Goal: Task Accomplishment & Management: Use online tool/utility

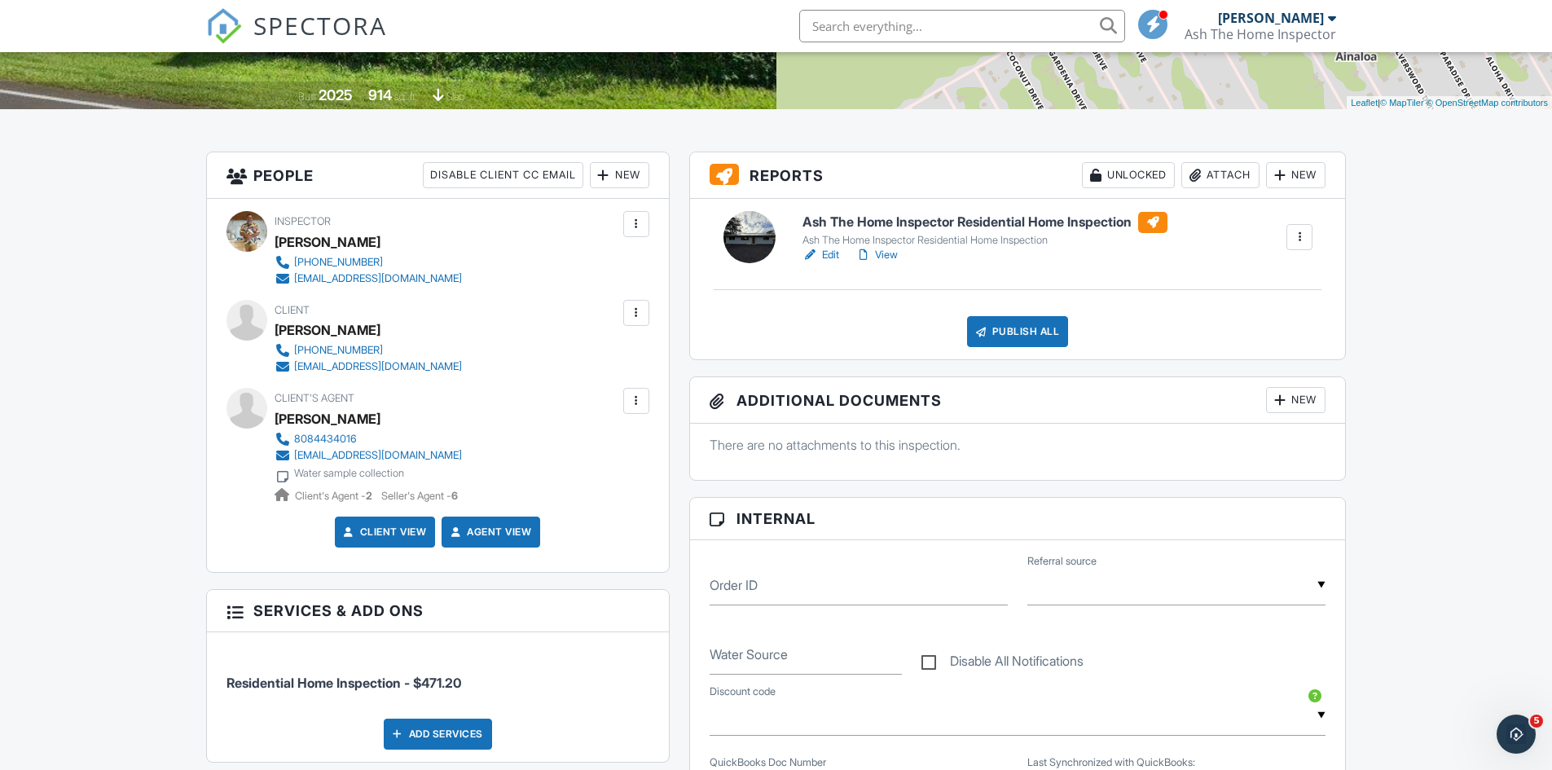
click at [1017, 328] on div "Publish All" at bounding box center [1018, 331] width 102 height 31
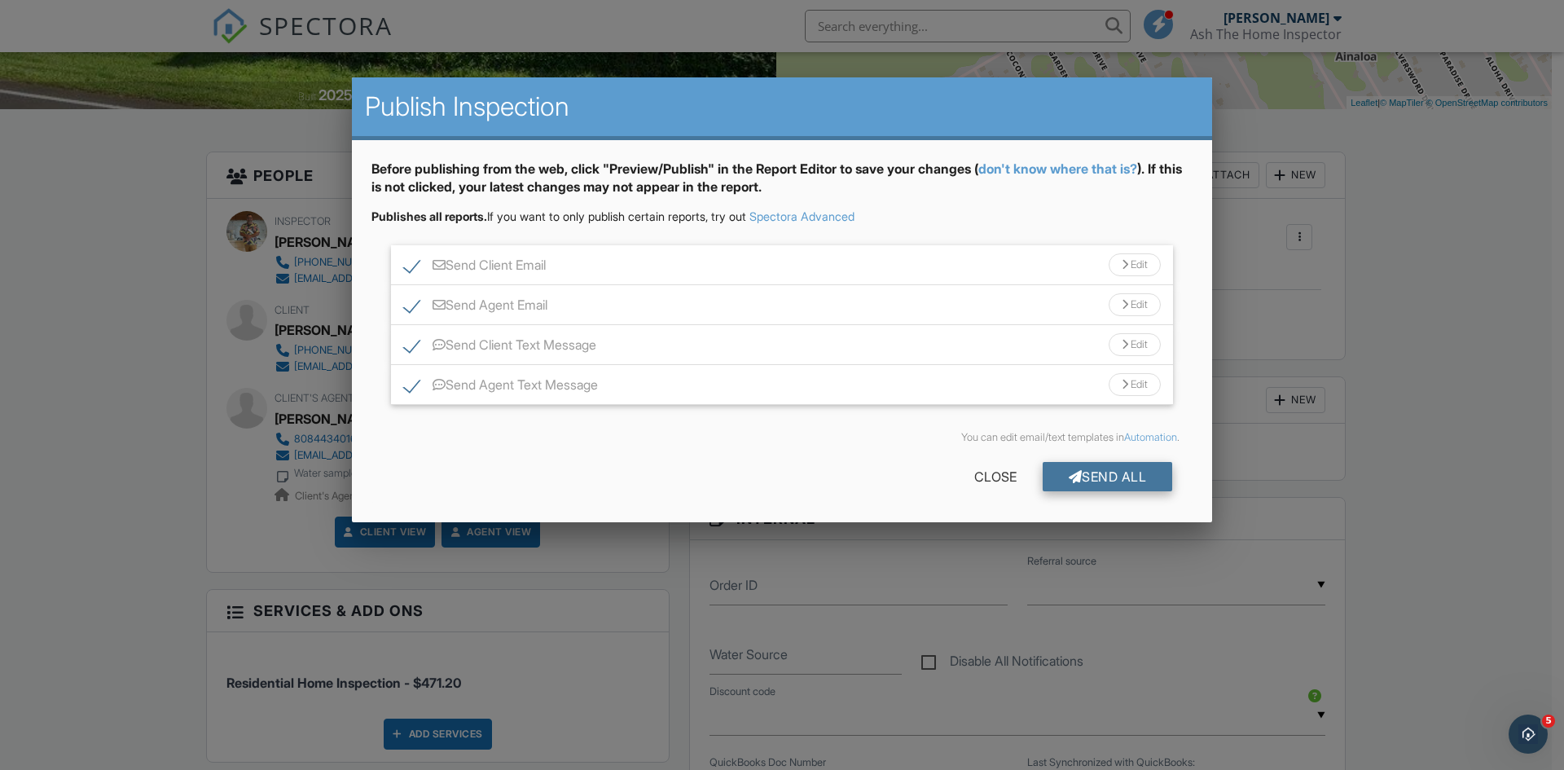
click at [1092, 475] on div "Send All" at bounding box center [1108, 476] width 130 height 29
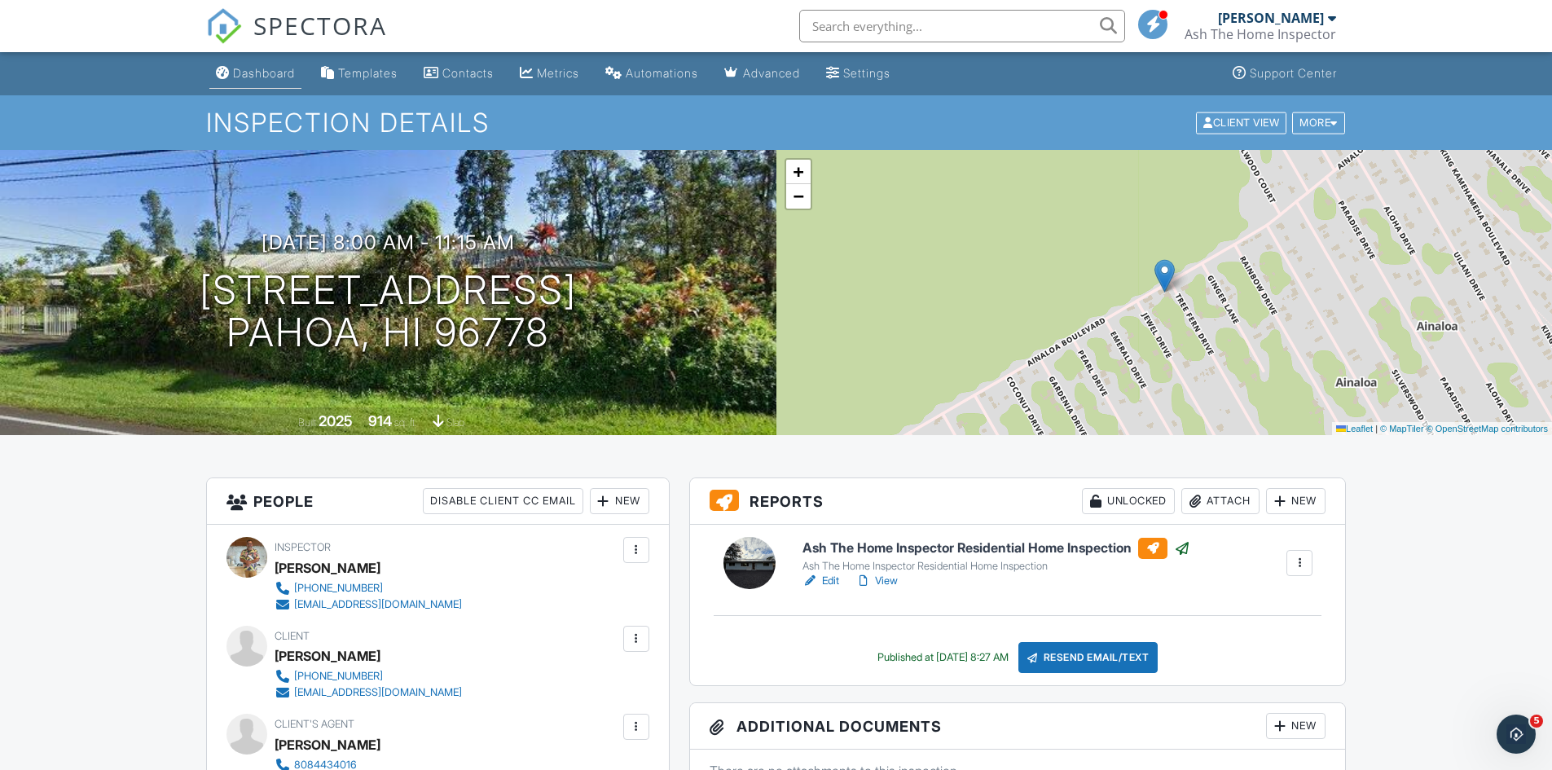
click at [270, 74] on div "Dashboard" at bounding box center [264, 73] width 62 height 14
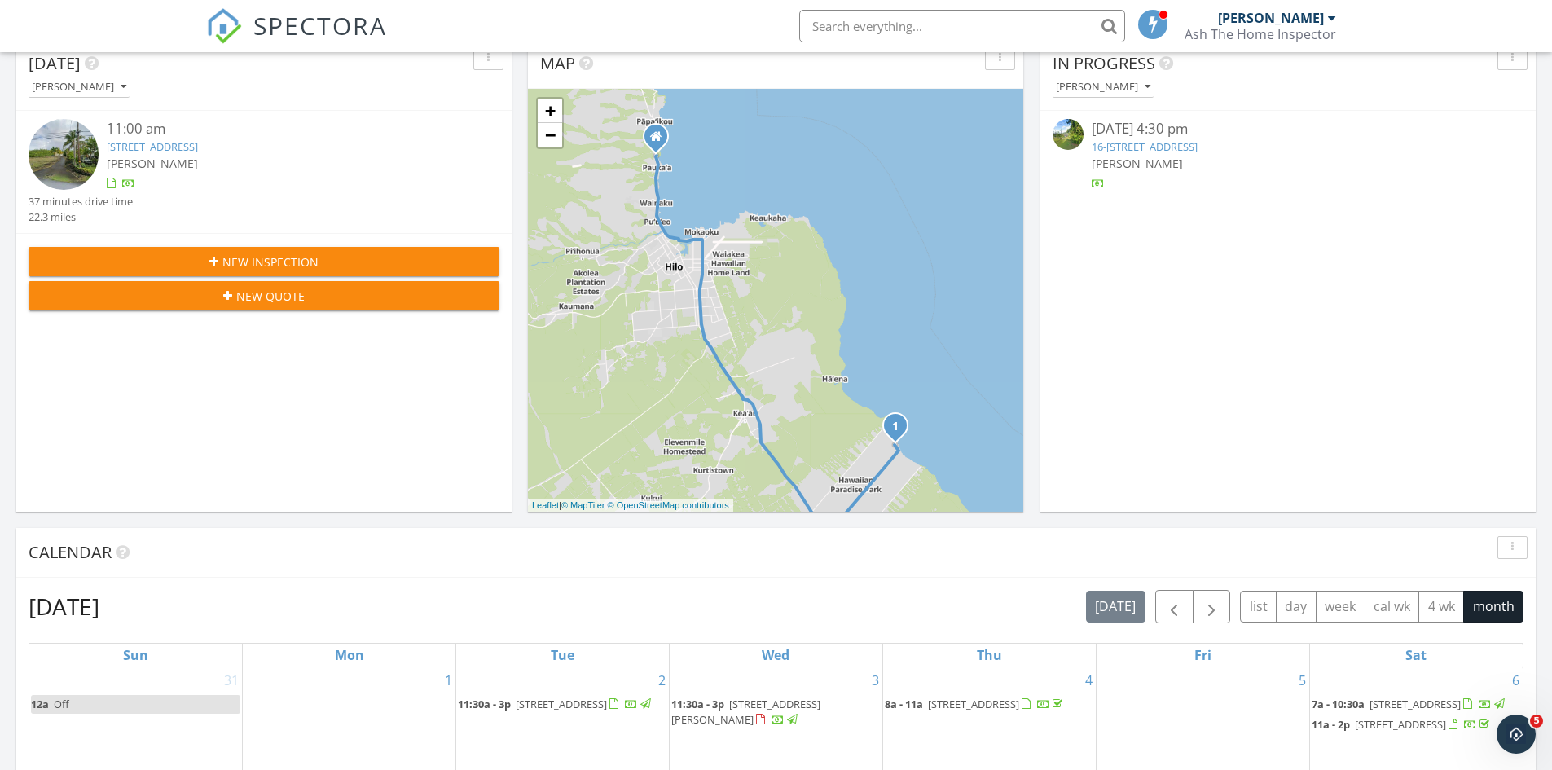
scroll to position [163, 0]
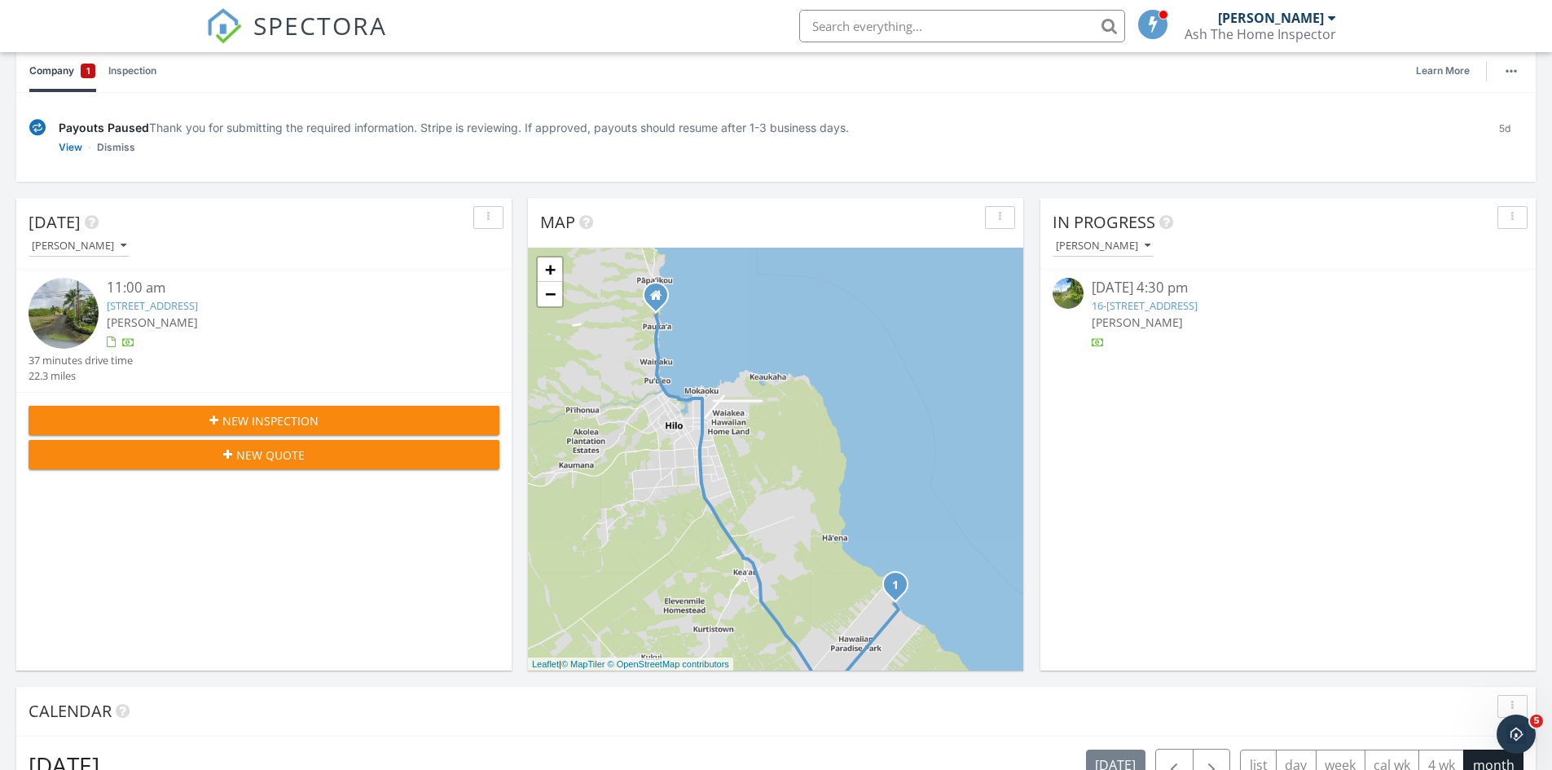
click at [1197, 303] on link "16-1963 Aloha Ct, Pahoa, HI 96778" at bounding box center [1145, 305] width 106 height 15
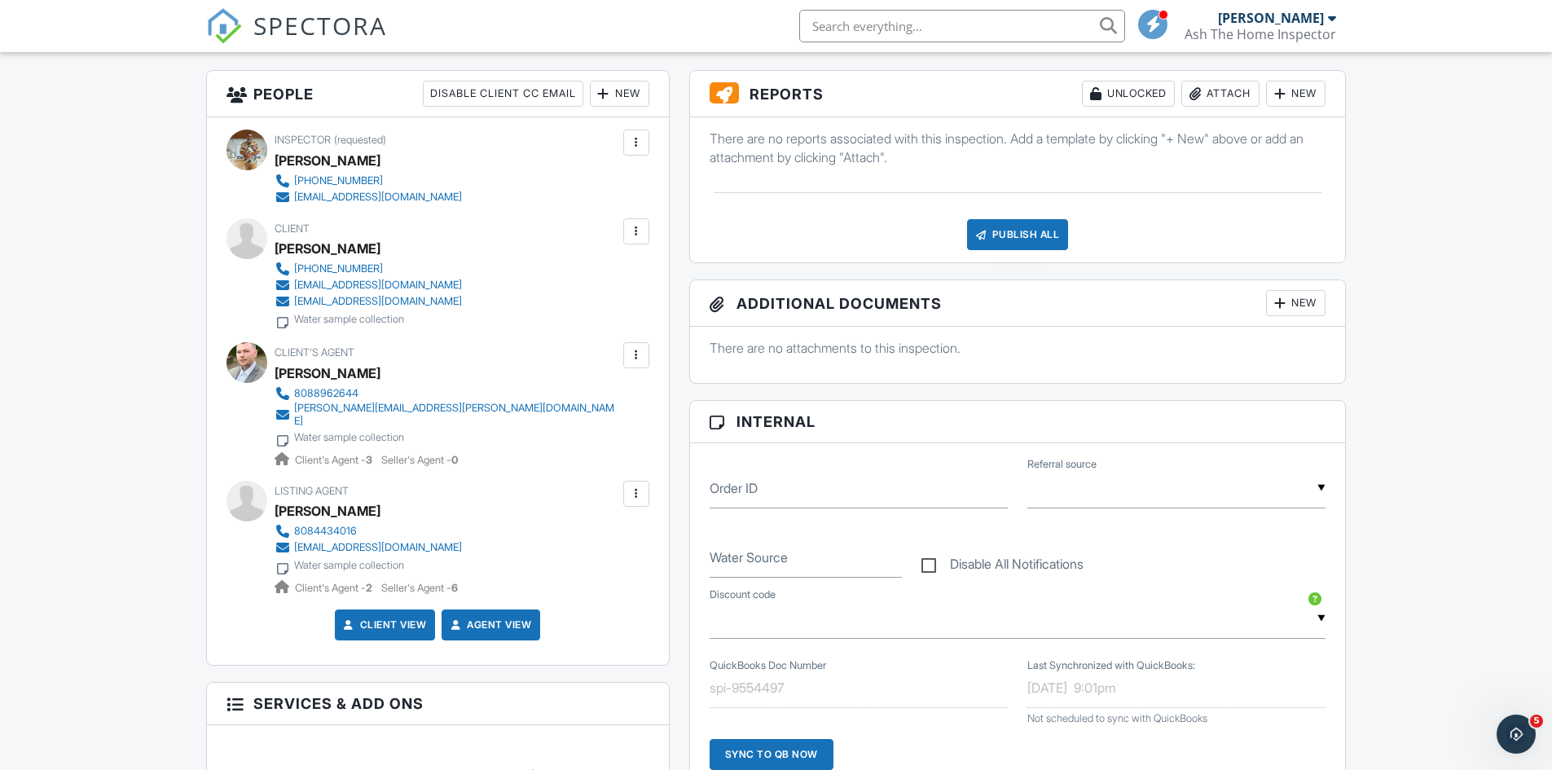
click at [1025, 235] on div "Publish All" at bounding box center [1018, 234] width 102 height 31
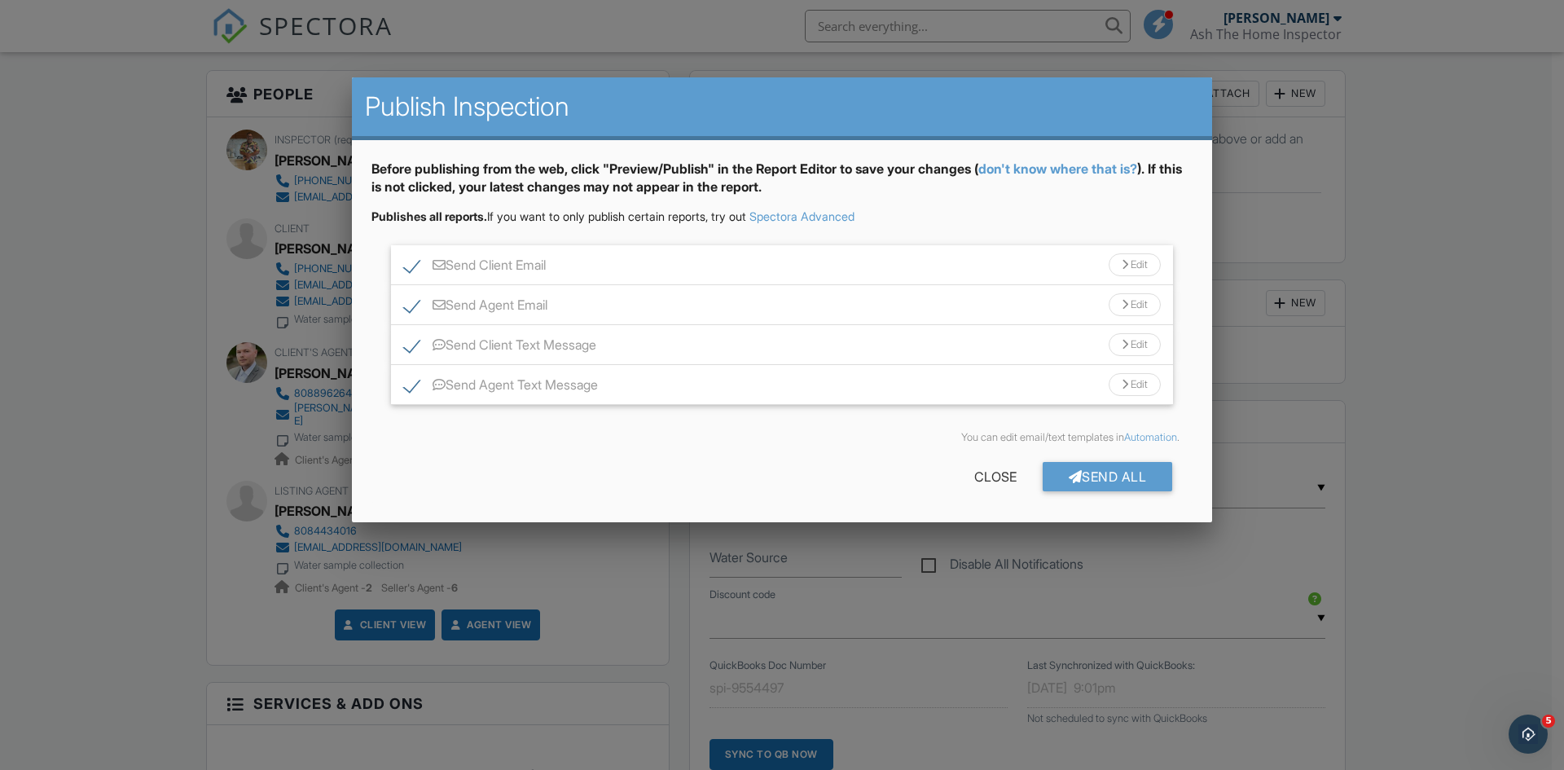
click at [407, 269] on label "Send Client Email" at bounding box center [475, 267] width 142 height 20
checkbox input "false"
click at [405, 305] on label "Send Agent Email" at bounding box center [475, 307] width 143 height 20
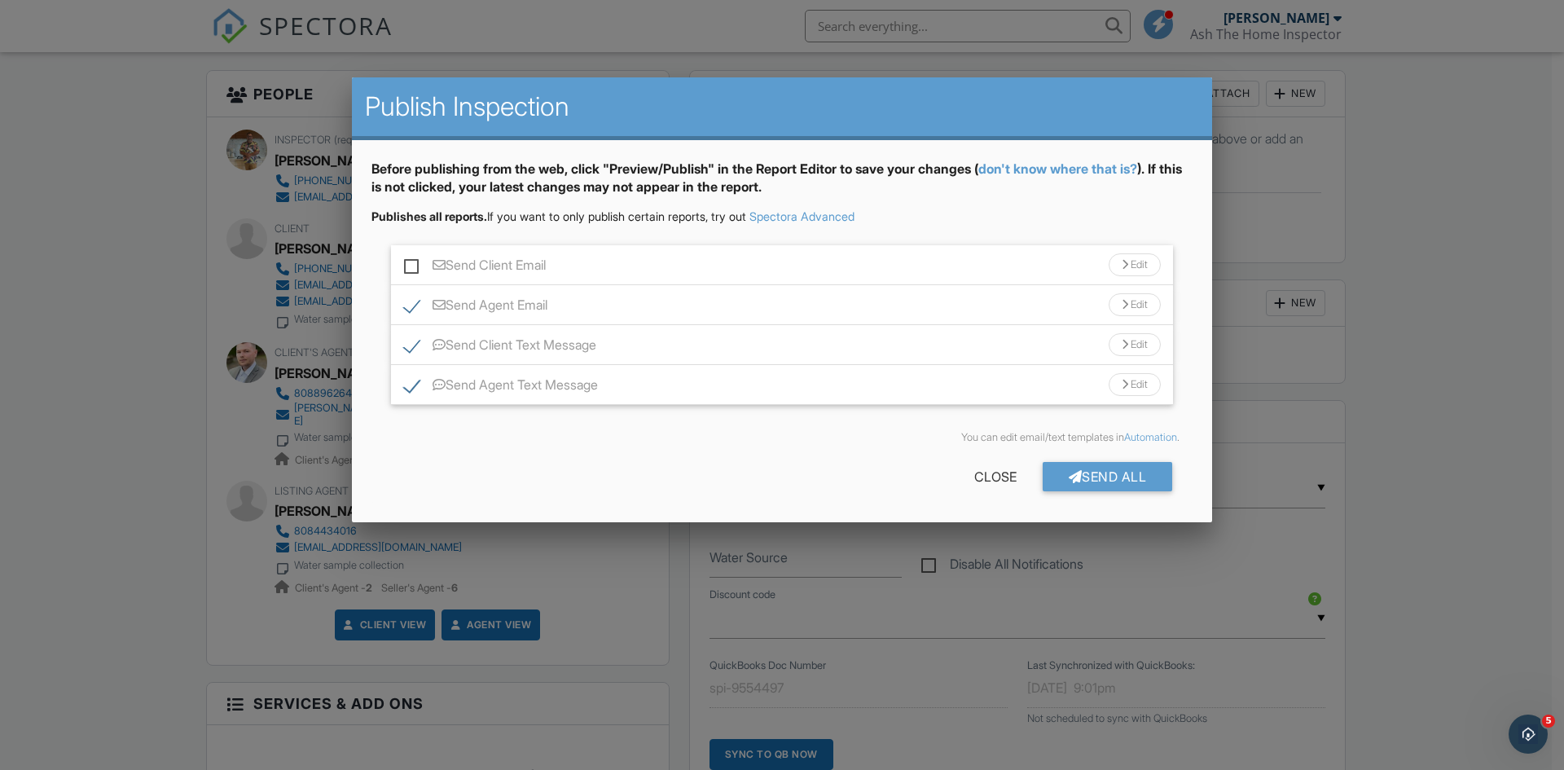
checkbox input "false"
click at [409, 344] on label "Send Client Text Message" at bounding box center [500, 347] width 192 height 20
checkbox input "false"
click at [403, 382] on div "Send Agent Text Message Edit" at bounding box center [782, 385] width 782 height 40
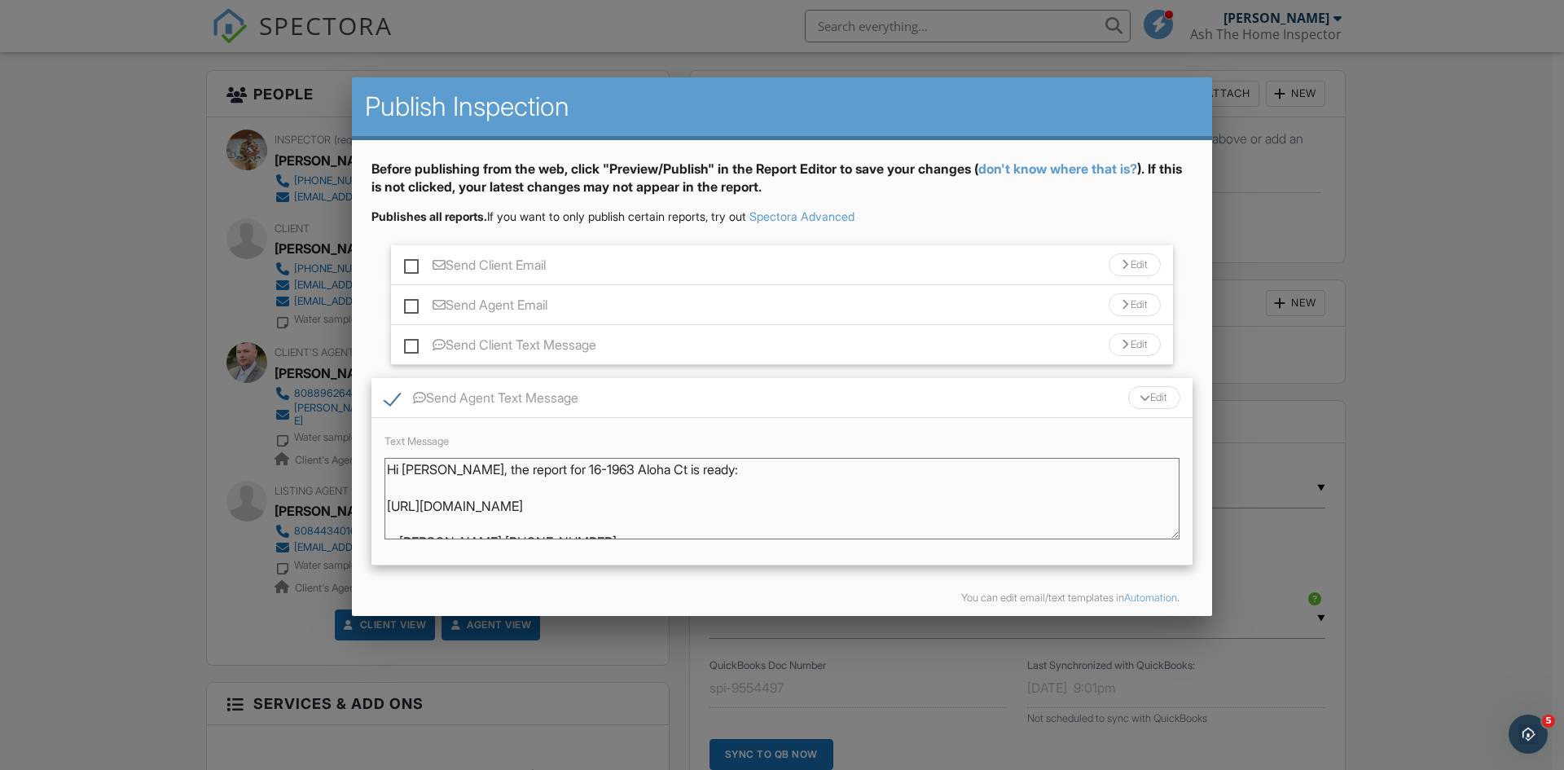
click at [388, 398] on label "Send Agent Text Message" at bounding box center [481, 400] width 194 height 20
checkbox input "false"
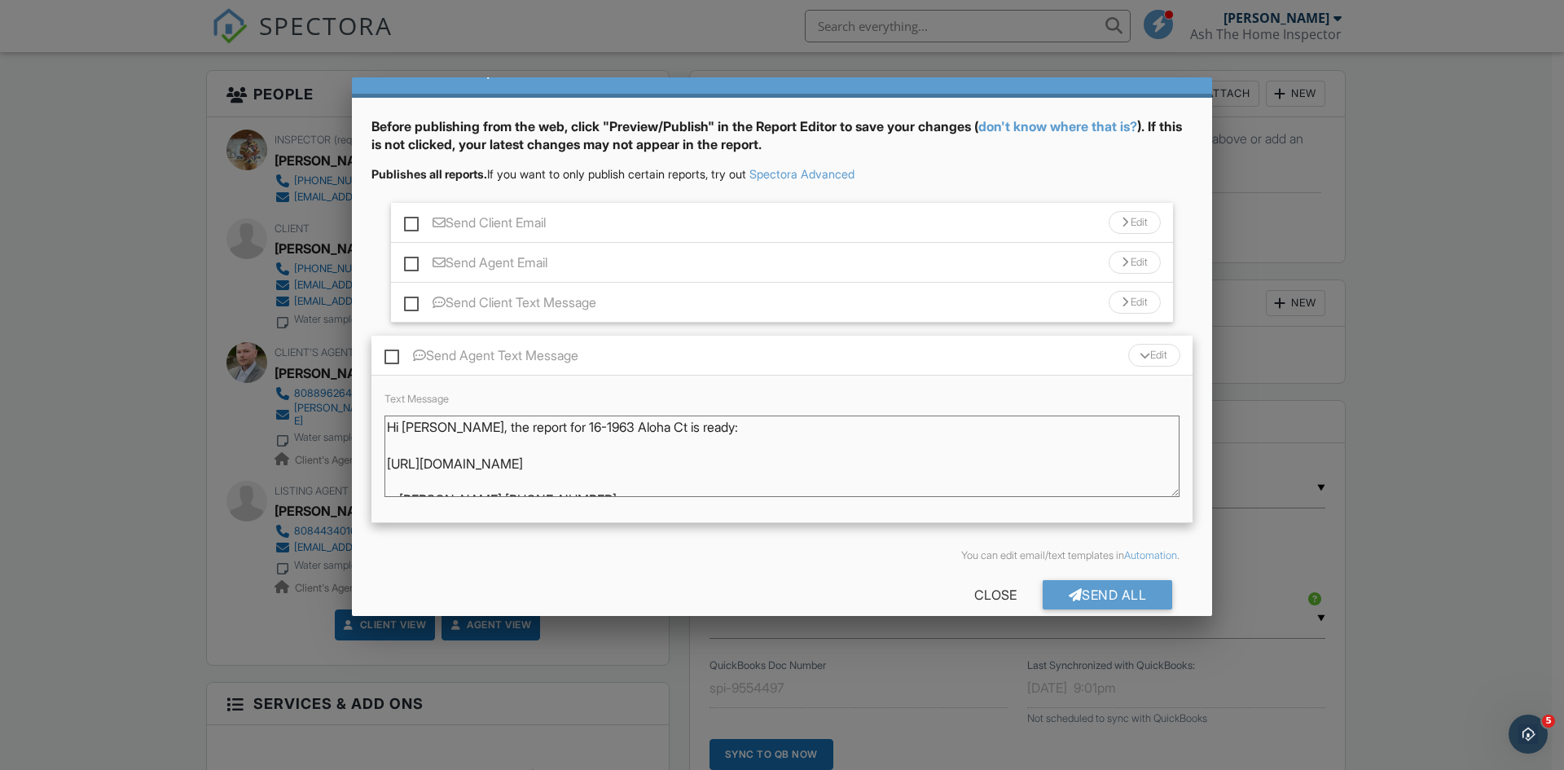
scroll to position [67, 0]
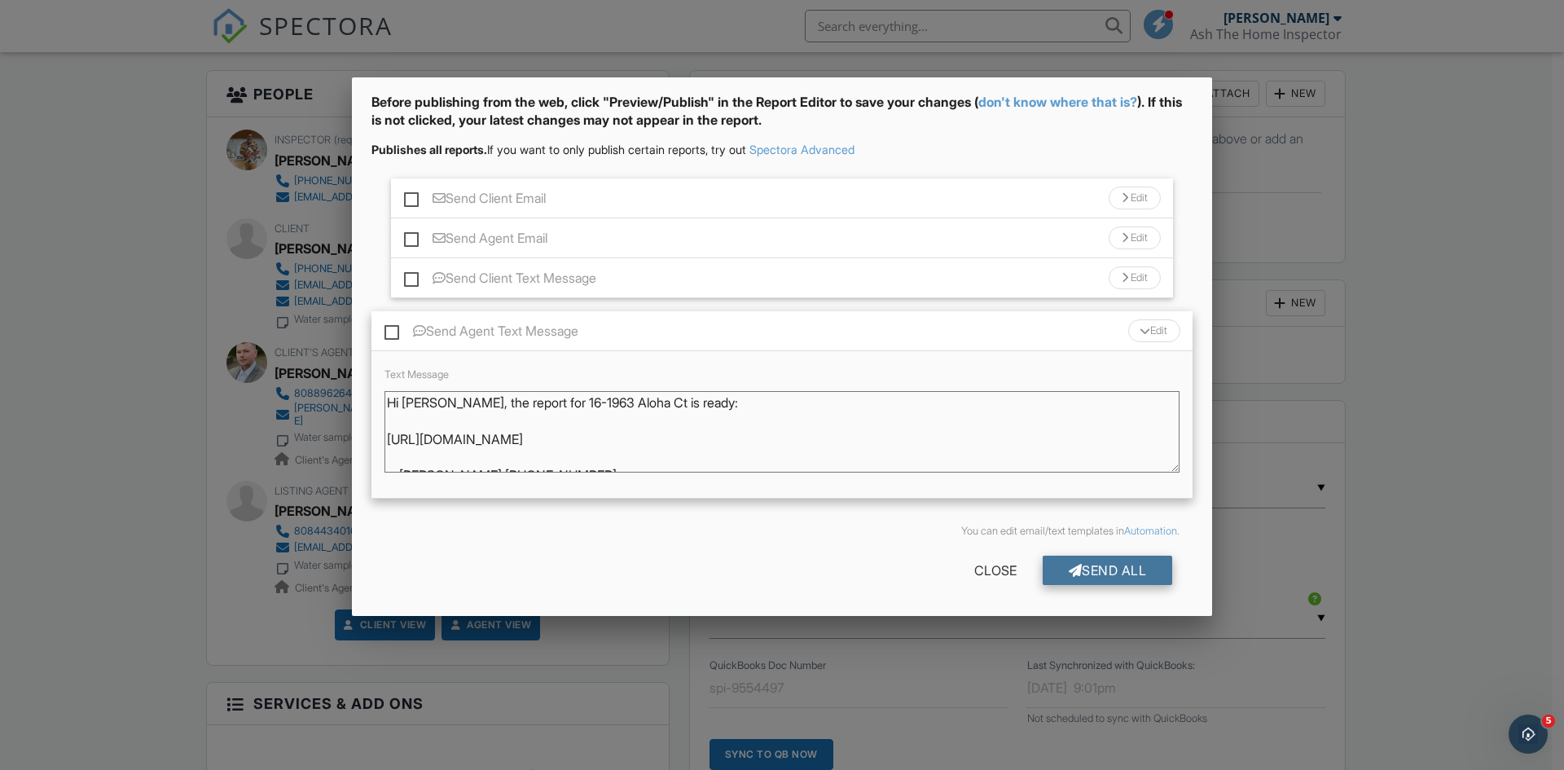
click at [1113, 564] on div "Send All" at bounding box center [1108, 570] width 130 height 29
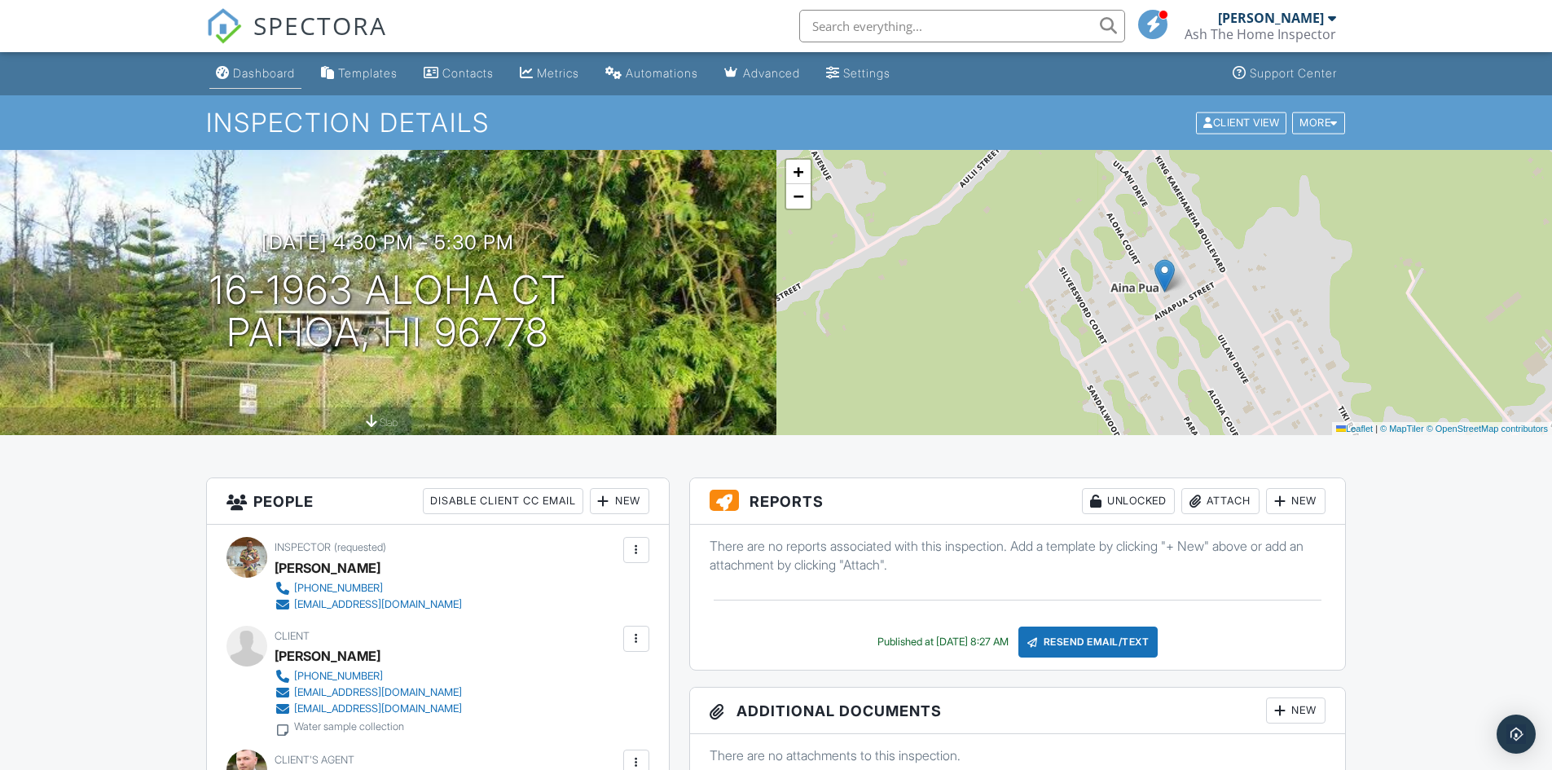
click at [252, 68] on div "Dashboard" at bounding box center [264, 73] width 62 height 14
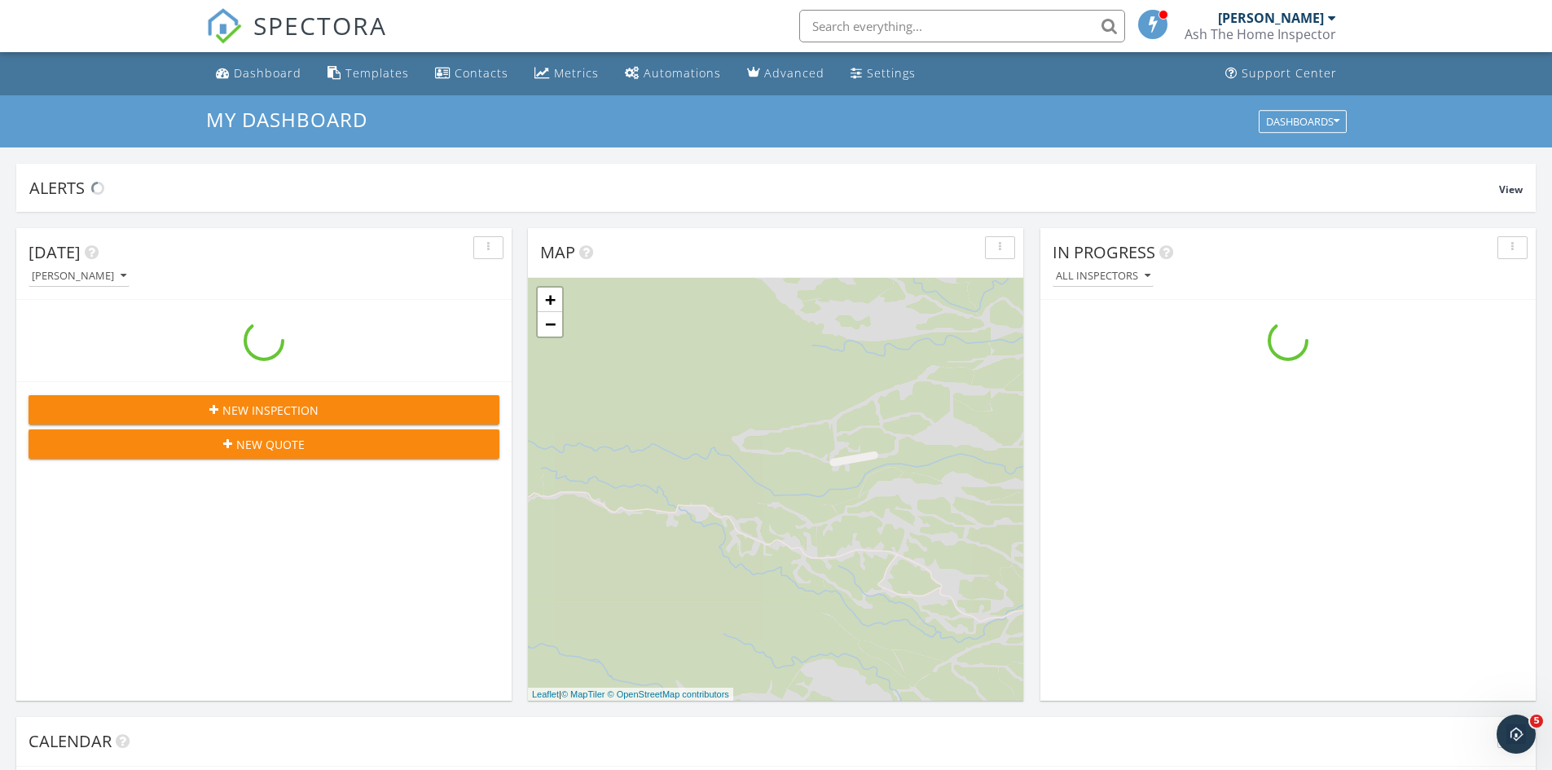
scroll to position [1508, 1577]
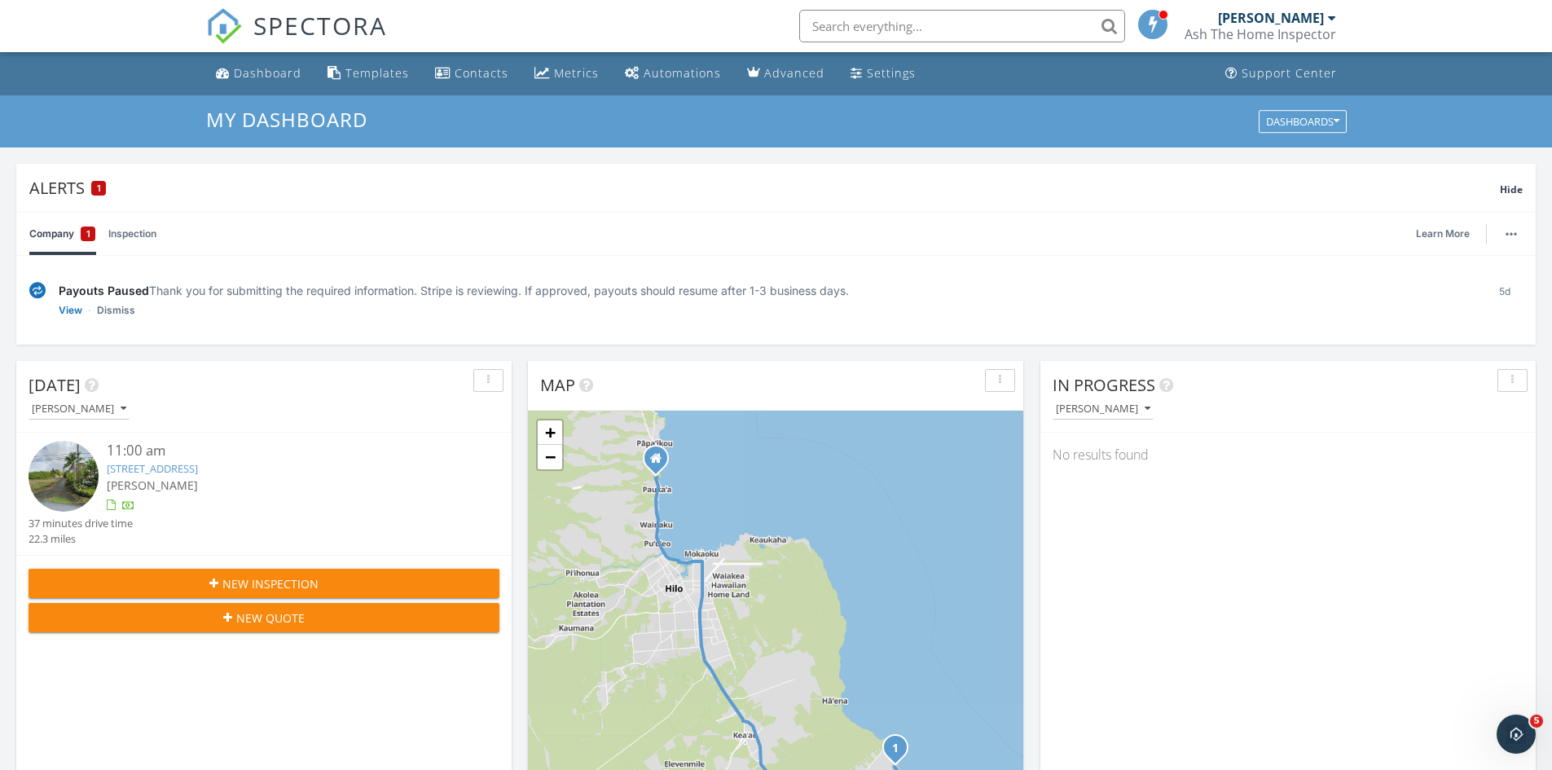
click at [198, 469] on link "[STREET_ADDRESS]" at bounding box center [152, 468] width 91 height 15
